Goal: Task Accomplishment & Management: Manage account settings

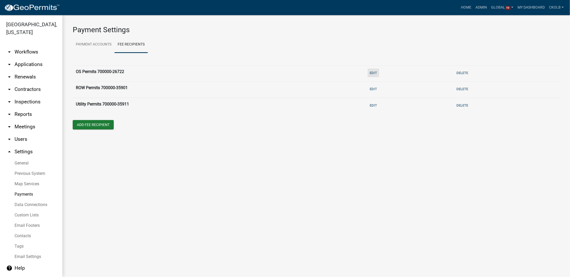
click at [374, 72] on button "Edit" at bounding box center [373, 73] width 11 height 9
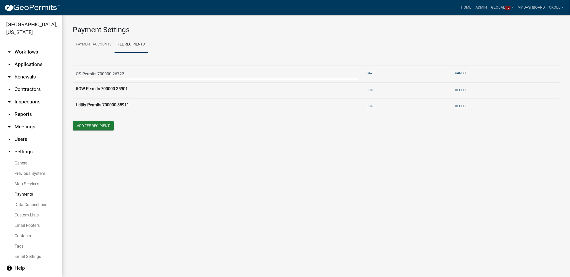
drag, startPoint x: 126, startPoint y: 76, endPoint x: 89, endPoint y: 76, distance: 36.6
click at [89, 76] on input "OS Permits 700000-26722" at bounding box center [217, 74] width 282 height 11
type input "O"
paste input "FD05|FC7000000|CC49|RC35051|4350"
type input "FD05|FC7000000|CC49|RC35051|4350"
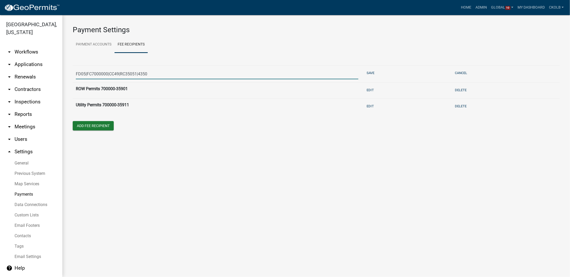
click at [398, 155] on main "Payment Settings Payment Accounts Fee Recipients FD05|FC7000000|CC49|RC35051|43…" at bounding box center [315, 146] width 507 height 262
click at [370, 70] on button "Save" at bounding box center [370, 73] width 12 height 9
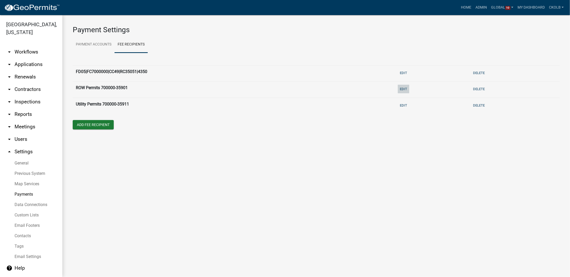
click at [404, 90] on button "Edit" at bounding box center [403, 89] width 11 height 9
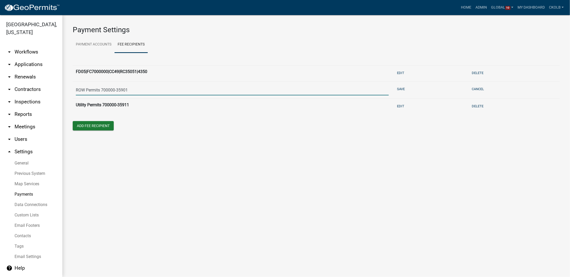
drag, startPoint x: 129, startPoint y: 90, endPoint x: 85, endPoint y: 89, distance: 43.9
click at [85, 89] on input "ROW Permits 700000-35901" at bounding box center [232, 90] width 313 height 11
type input "R"
paste input "FD05|FC7000000|CC49|RC35901|4350"
type input "FD05|FC7000000|CC49|RC35901|4350"
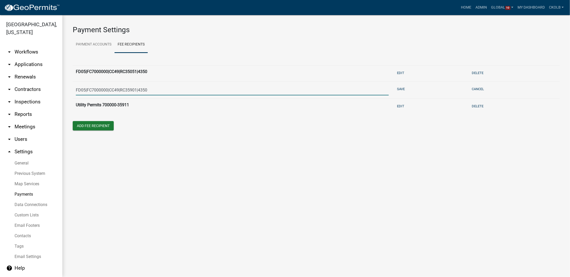
click at [328, 172] on main "Payment Settings Payment Accounts Fee Recipients FD05|FC7000000|CC49|RC35051|43…" at bounding box center [315, 146] width 507 height 262
click at [399, 88] on button "Save" at bounding box center [401, 89] width 12 height 9
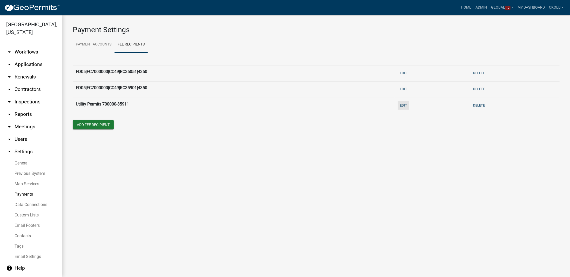
click at [403, 106] on button "Edit" at bounding box center [403, 105] width 11 height 9
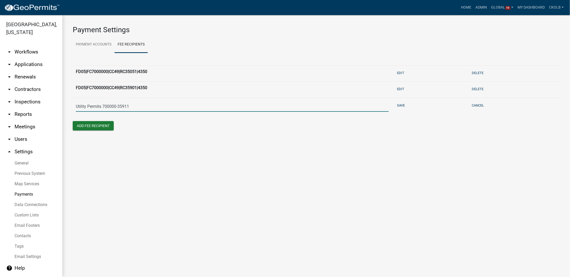
click at [136, 108] on input "Utility Permits 700000-35911" at bounding box center [232, 106] width 313 height 11
type input "U"
paste input "FD05|FC7000000|CC49|RC35901|4350"
type input "FD05|FC7000000|CC49|RC35901|4350"
click at [182, 166] on main "Payment Settings Payment Accounts Fee Recipients FD05|FC7000000|CC49|RC35051|43…" at bounding box center [315, 146] width 507 height 262
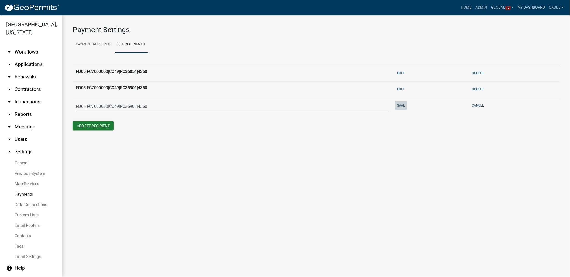
click at [396, 109] on button "Save" at bounding box center [401, 105] width 12 height 9
click at [117, 175] on main "Payment Settings Payment Accounts Fee Recipients FD05|FC7000000|CC49|RC35051|43…" at bounding box center [315, 146] width 507 height 262
click at [114, 185] on main "Payment Settings Payment Accounts Fee Recipients FD05|FC7000000|CC49|RC35051|43…" at bounding box center [315, 146] width 507 height 262
click at [483, 9] on link "Admin" at bounding box center [481, 8] width 16 height 10
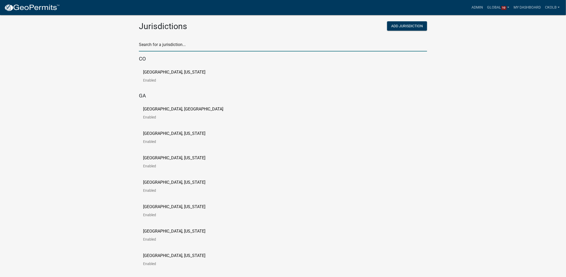
click at [168, 51] on input "text" at bounding box center [283, 46] width 288 height 11
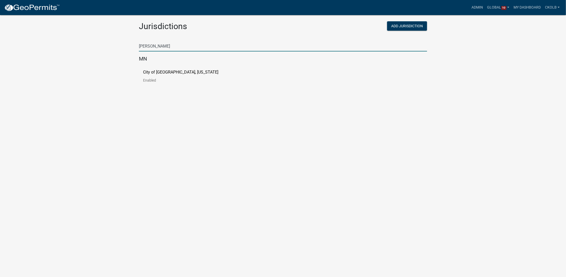
type input "[PERSON_NAME]"
click at [152, 74] on p "City of [GEOGRAPHIC_DATA], [US_STATE]" at bounding box center [180, 72] width 75 height 4
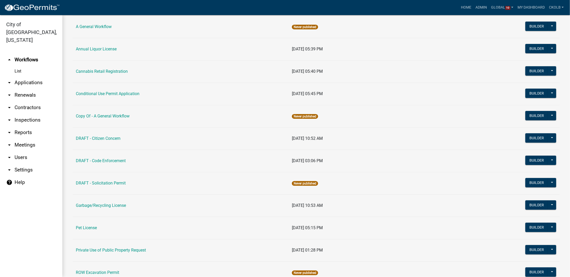
scroll to position [78, 0]
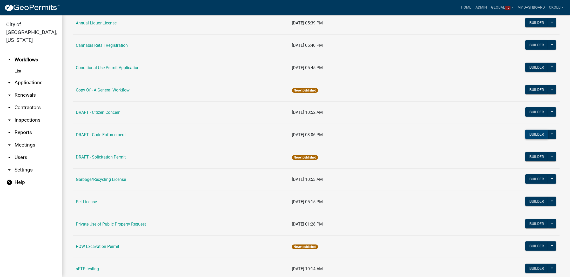
click at [528, 133] on button "Builder" at bounding box center [536, 134] width 23 height 9
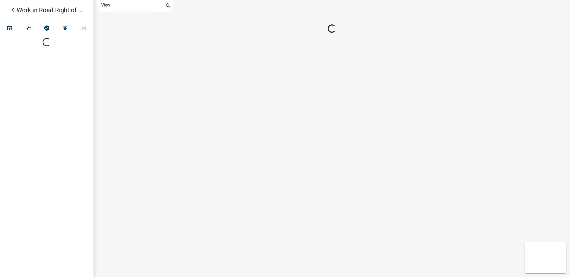
select select "1"
select select
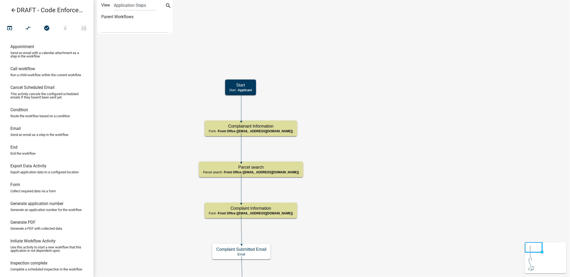
click at [15, 12] on icon "arrow_back" at bounding box center [13, 10] width 6 height 7
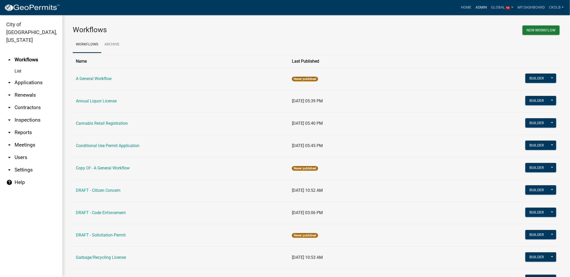
click at [478, 7] on link "Admin" at bounding box center [481, 8] width 16 height 10
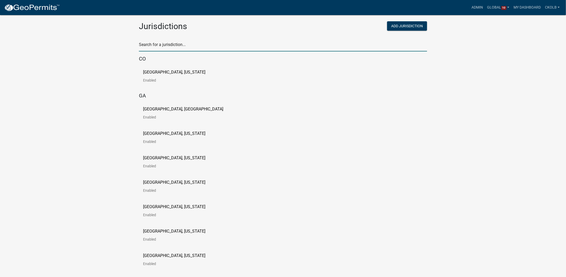
click at [176, 47] on input "text" at bounding box center [283, 46] width 288 height 11
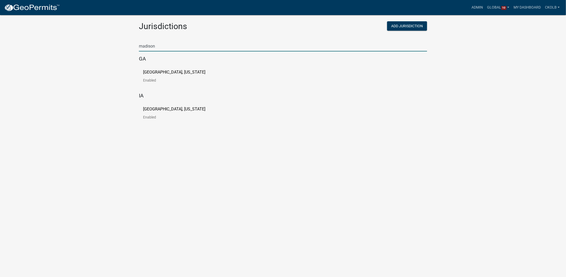
type input "madison"
click at [173, 73] on p "[GEOGRAPHIC_DATA], [US_STATE]" at bounding box center [174, 72] width 62 height 4
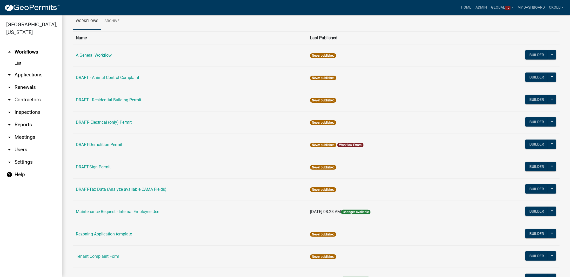
scroll to position [49, 0]
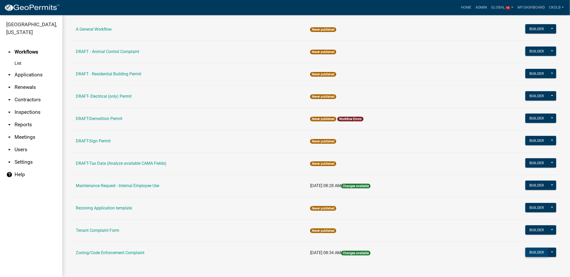
click at [531, 249] on button "Builder" at bounding box center [536, 251] width 23 height 9
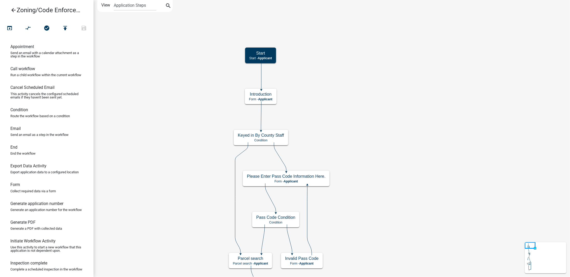
click at [14, 11] on icon "arrow_back" at bounding box center [13, 10] width 6 height 7
